Goal: Transaction & Acquisition: Purchase product/service

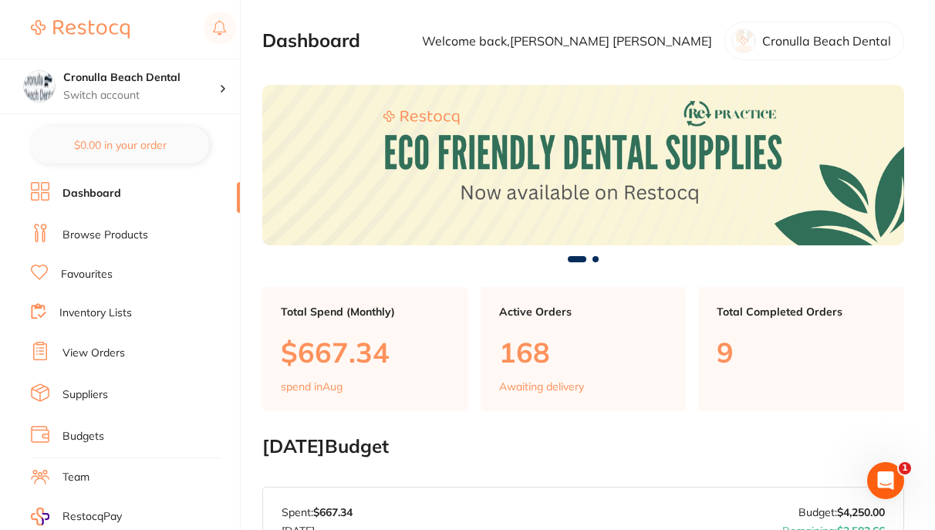
click at [80, 393] on link "Suppliers" at bounding box center [86, 394] width 46 height 15
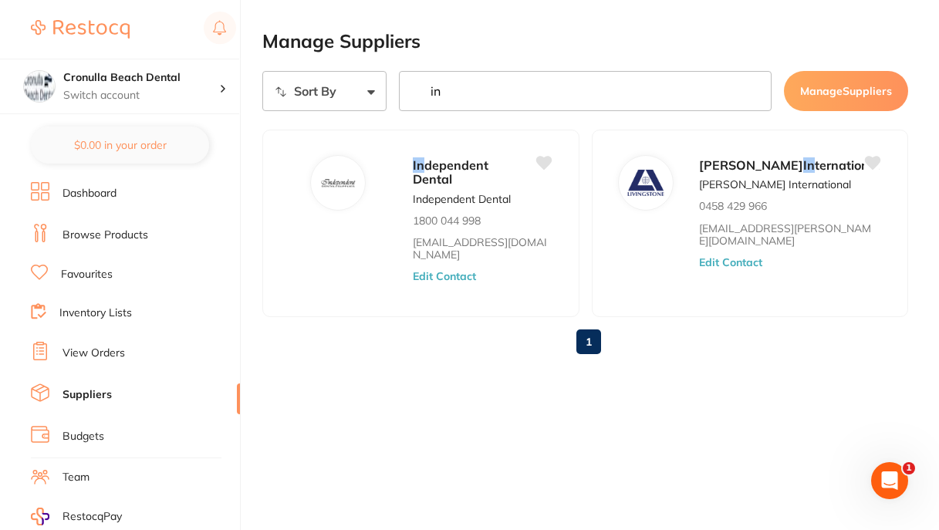
type input "in"
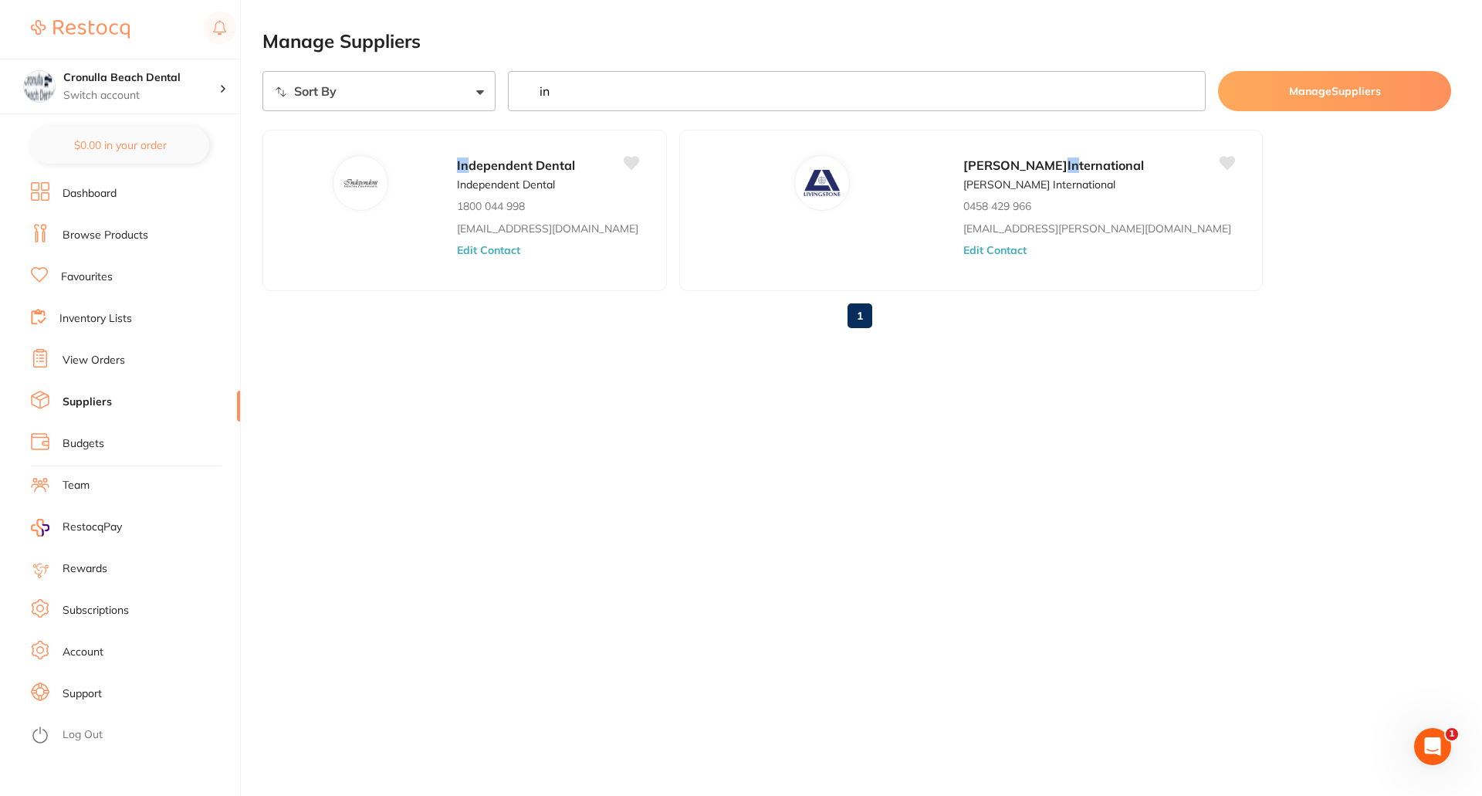
click at [83, 238] on link "Browse Products" at bounding box center [106, 235] width 86 height 15
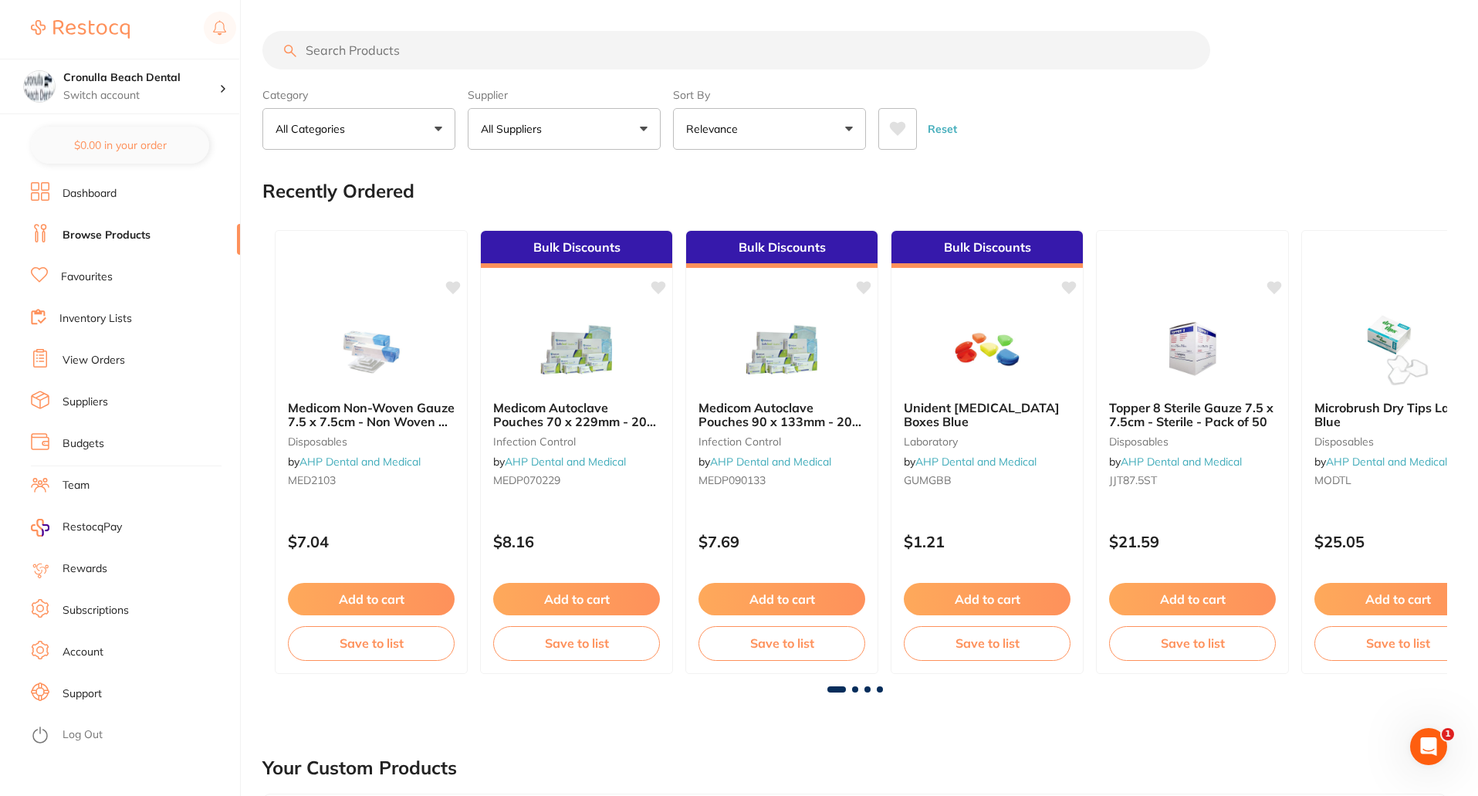
click at [407, 57] on input "search" at bounding box center [736, 50] width 948 height 39
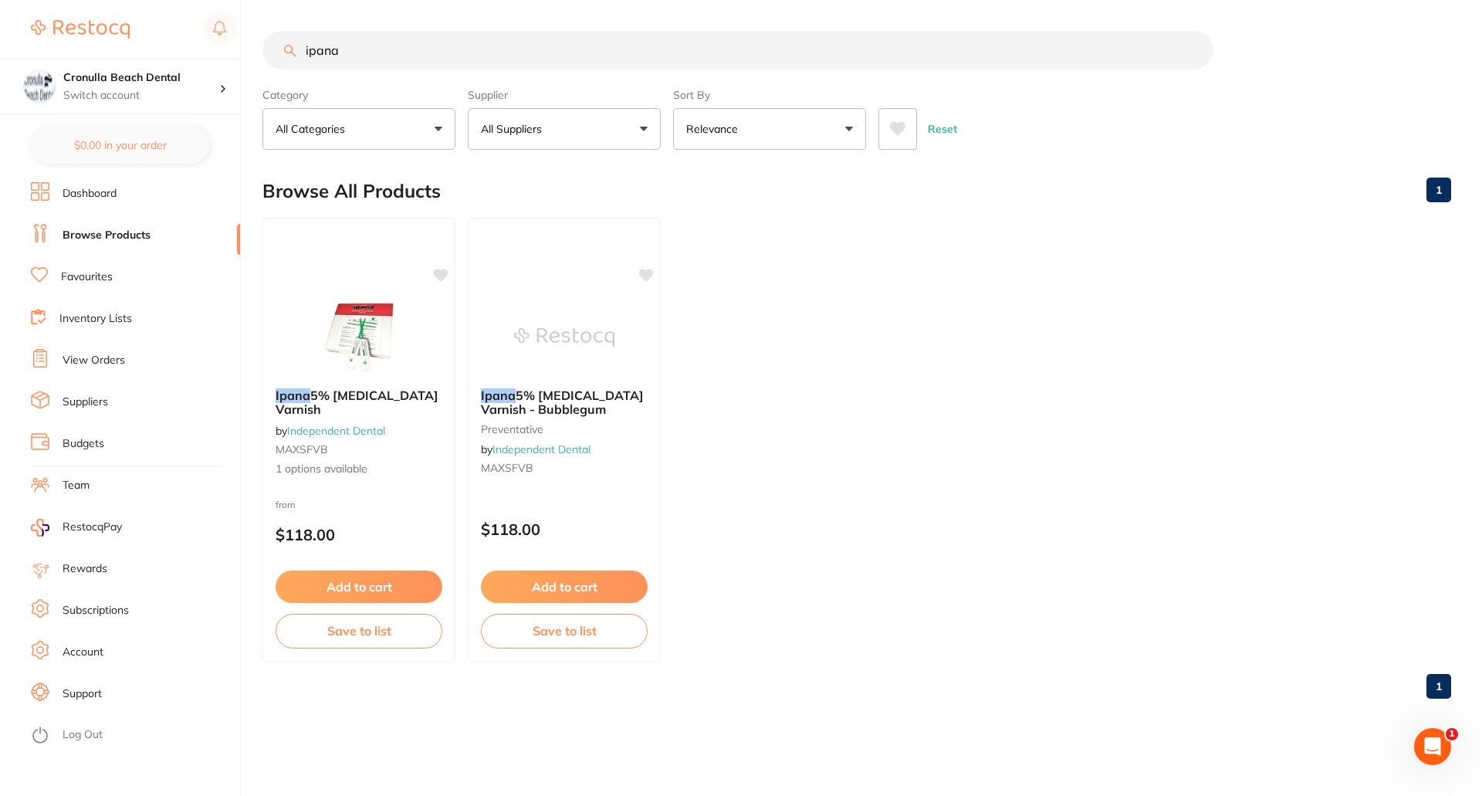
type input "ipana"
click at [353, 340] on img at bounding box center [358, 336] width 101 height 78
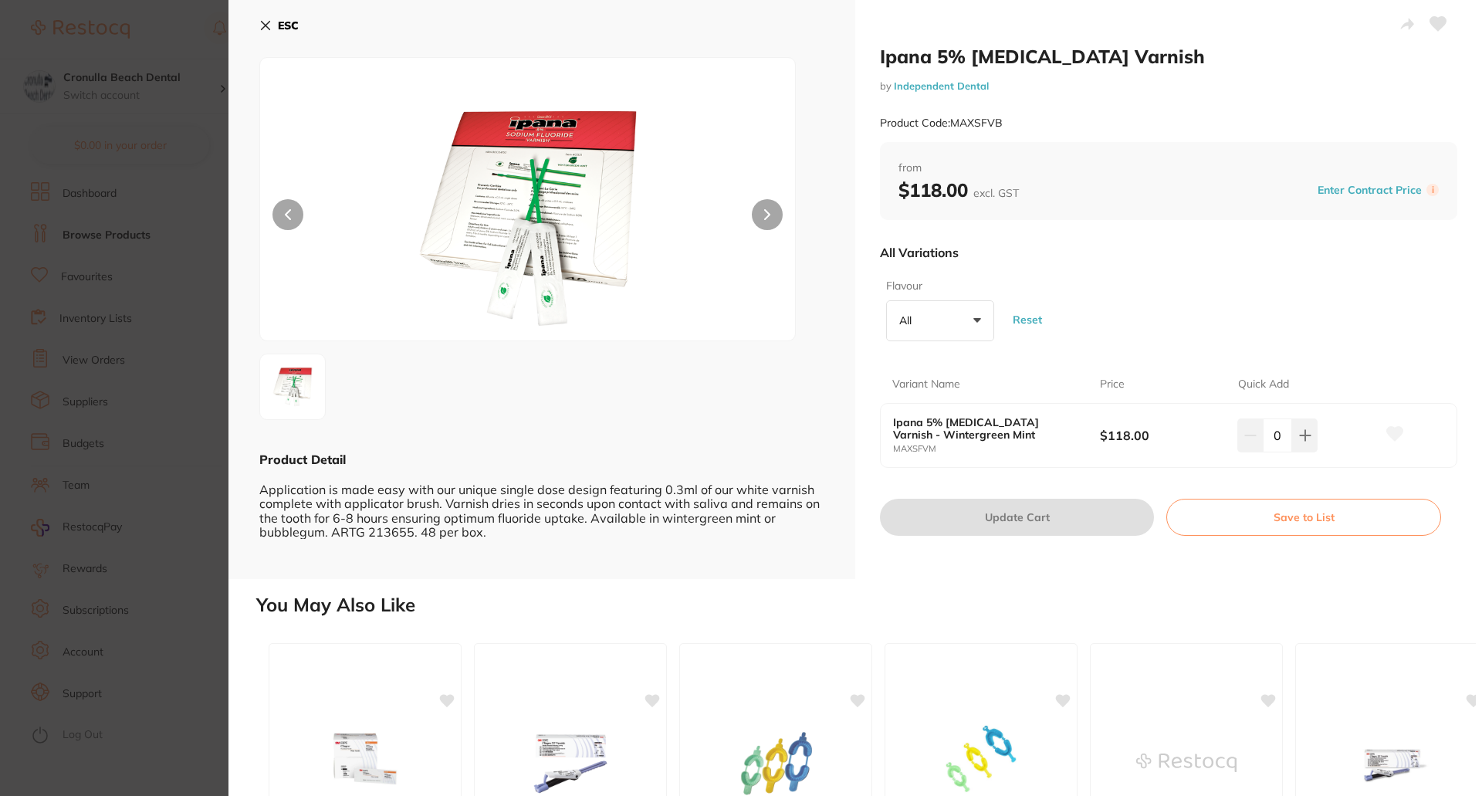
click at [938, 328] on button "All +0" at bounding box center [940, 321] width 108 height 42
click at [938, 431] on icon at bounding box center [1305, 435] width 10 height 10
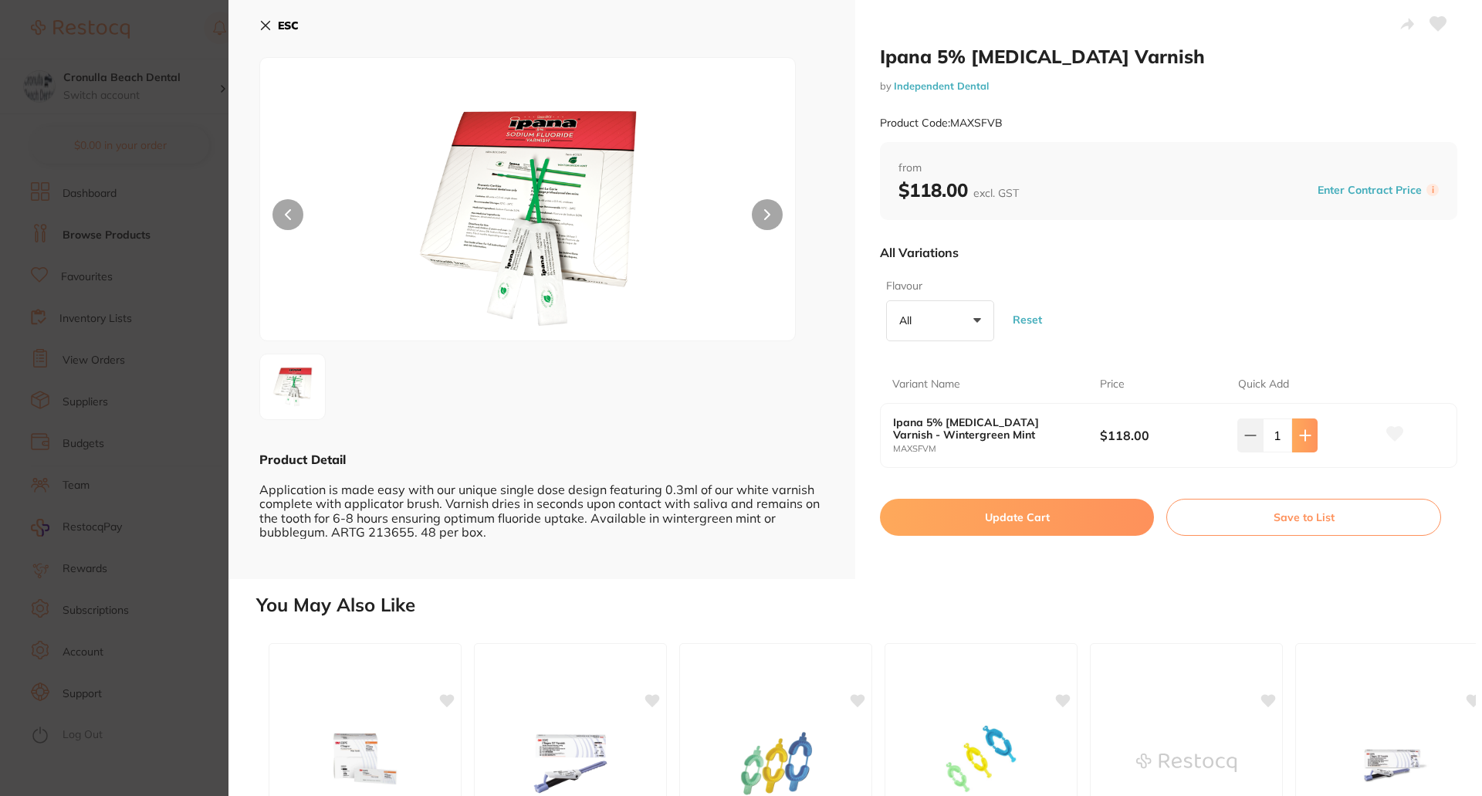
click at [938, 431] on icon at bounding box center [1305, 435] width 10 height 10
type input "3"
click at [938, 518] on button "Update Cart" at bounding box center [1017, 517] width 274 height 37
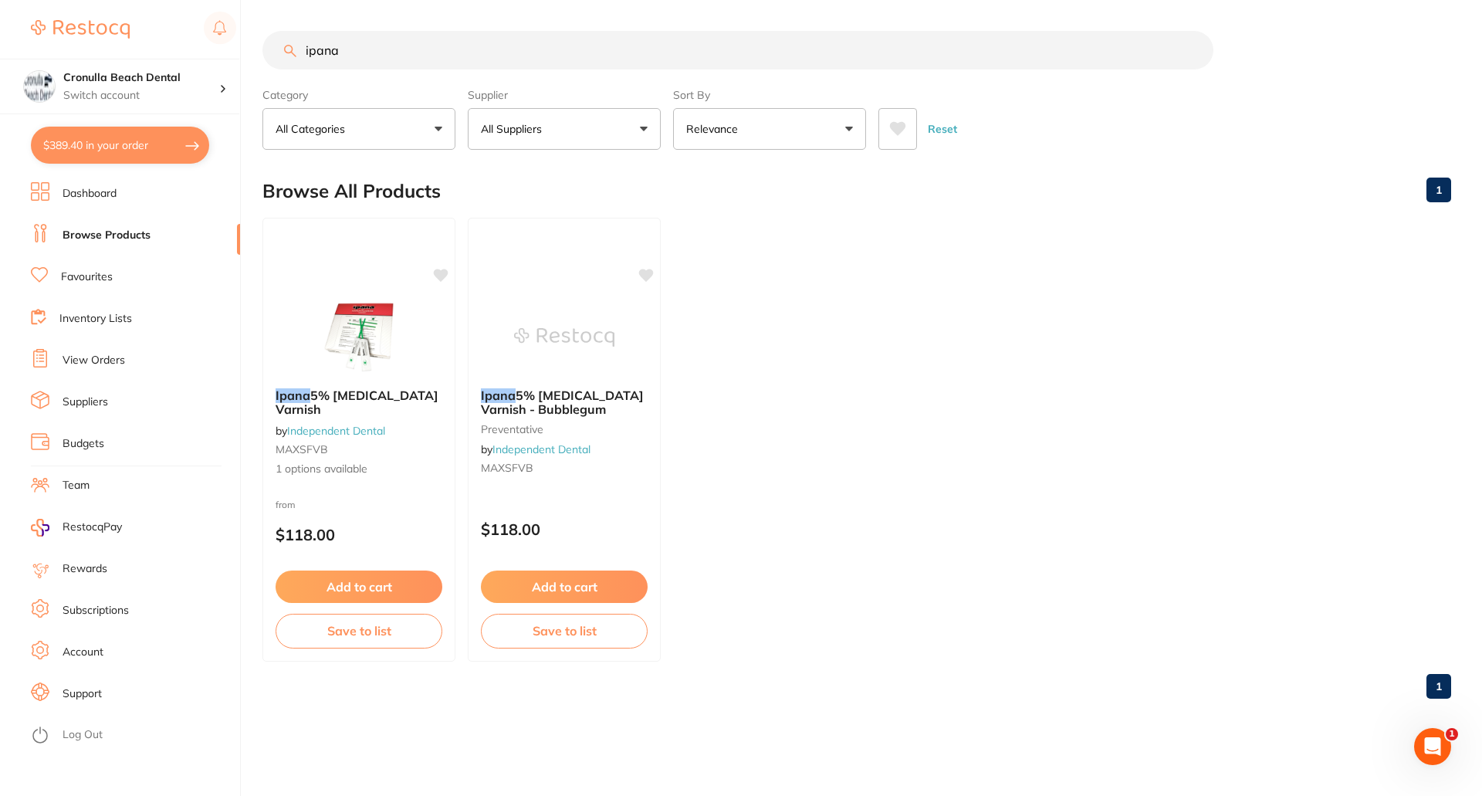
click at [84, 144] on button "$389.40 in your order" at bounding box center [120, 145] width 178 height 37
checkbox input "true"
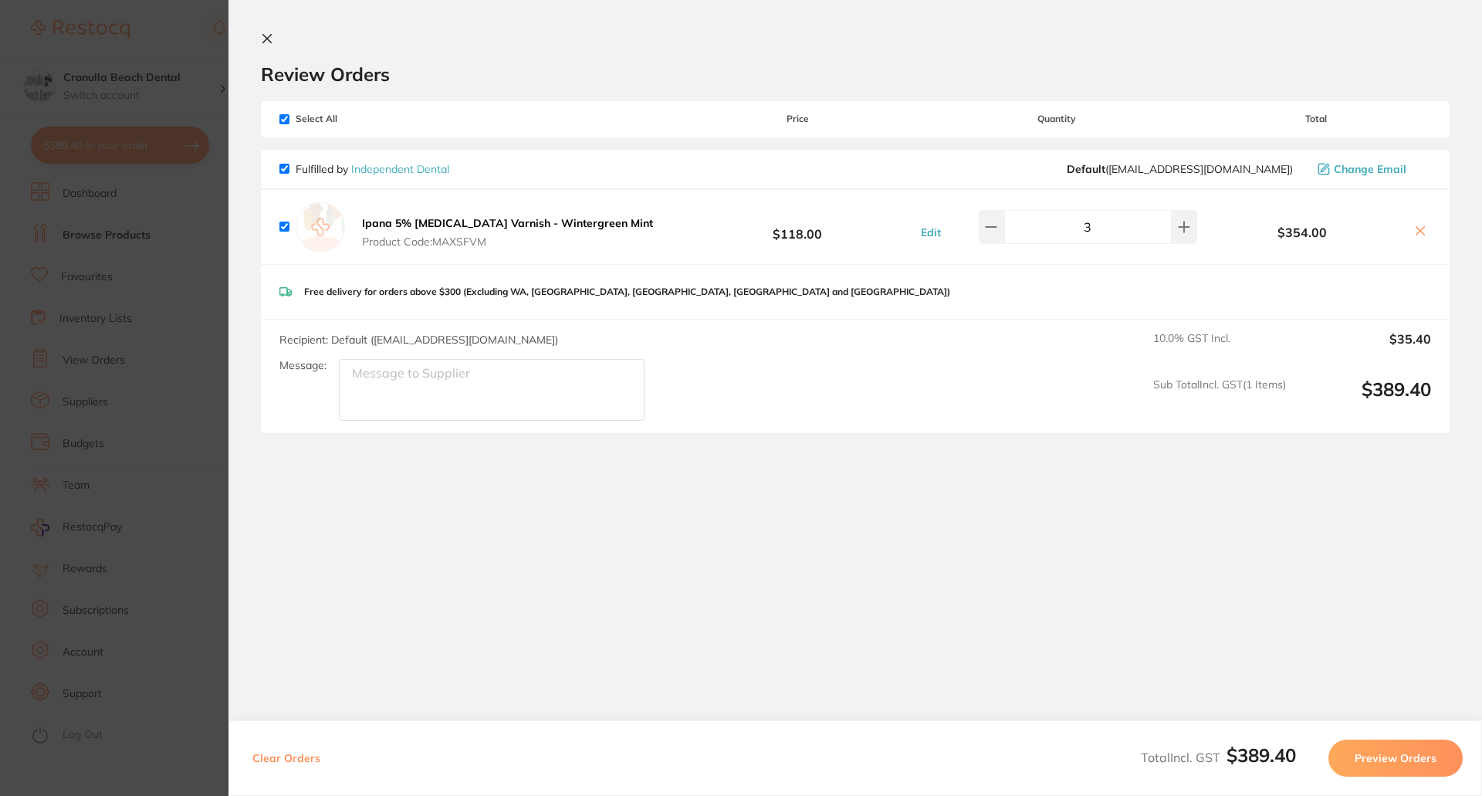
click at [265, 37] on icon at bounding box center [267, 39] width 8 height 8
